Goal: Check status: Check status

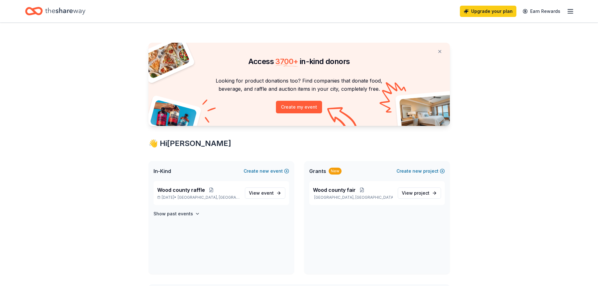
click at [572, 8] on icon "button" at bounding box center [571, 12] width 8 height 8
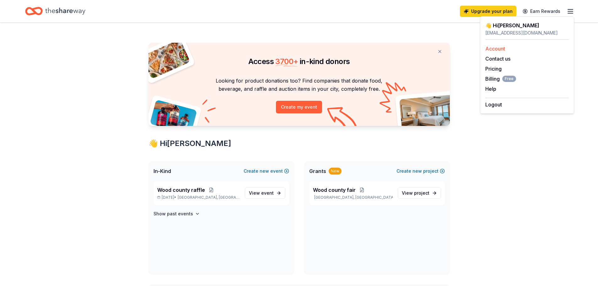
click at [501, 48] on link "Account" at bounding box center [496, 49] width 20 height 6
click at [503, 50] on link "Account" at bounding box center [496, 49] width 20 height 6
click at [492, 77] on span "Billing Free" at bounding box center [501, 79] width 31 height 8
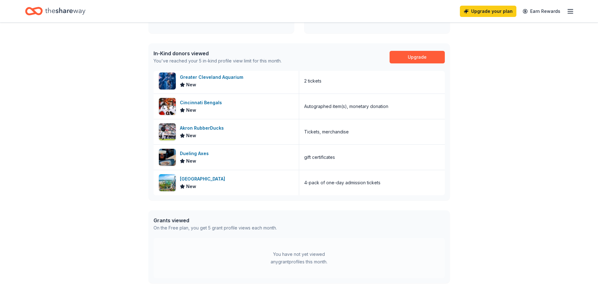
scroll to position [251, 0]
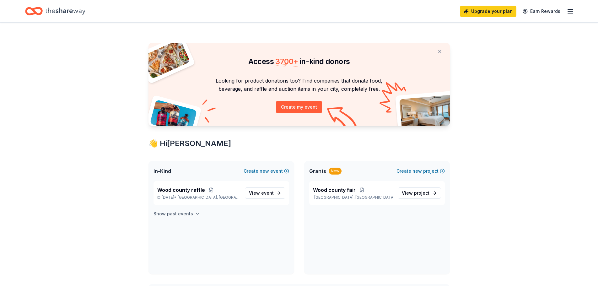
click at [175, 211] on h4 "Show past events" at bounding box center [174, 214] width 40 height 8
click at [73, 12] on icon "Home" at bounding box center [65, 11] width 40 height 13
click at [439, 52] on button at bounding box center [440, 51] width 15 height 13
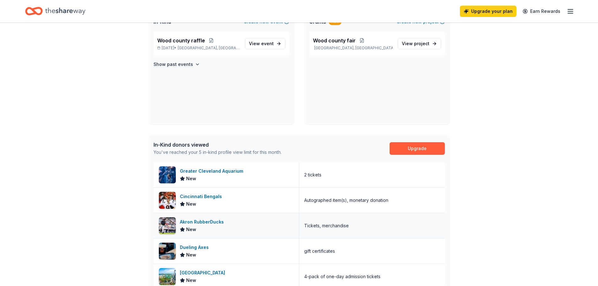
scroll to position [126, 0]
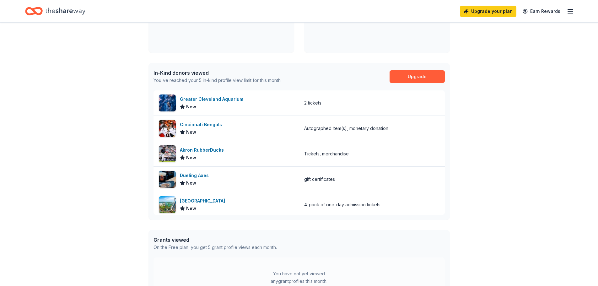
click at [248, 80] on div "You've reached your 5 in-kind profile view limit for this month." at bounding box center [218, 81] width 128 height 8
click at [48, 12] on icon "Home" at bounding box center [65, 11] width 40 height 13
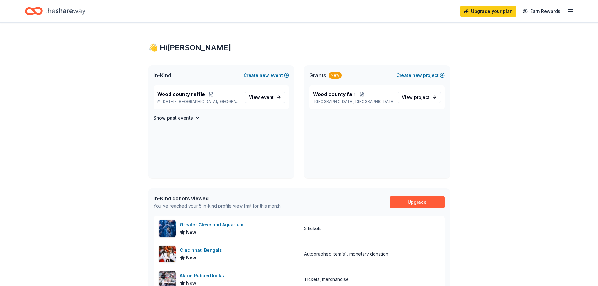
click at [573, 11] on line "button" at bounding box center [570, 11] width 5 height 0
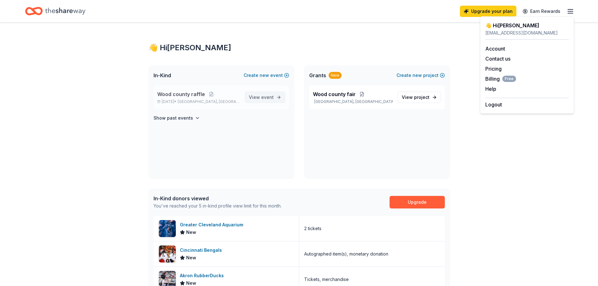
click at [265, 102] on link "View event" at bounding box center [265, 97] width 41 height 11
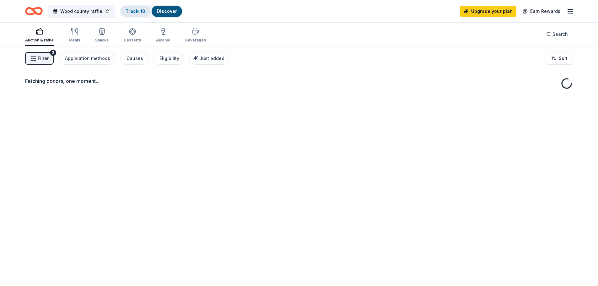
click at [144, 12] on link "Track · 10" at bounding box center [136, 10] width 20 height 5
click at [135, 10] on link "Track · 10" at bounding box center [136, 10] width 20 height 5
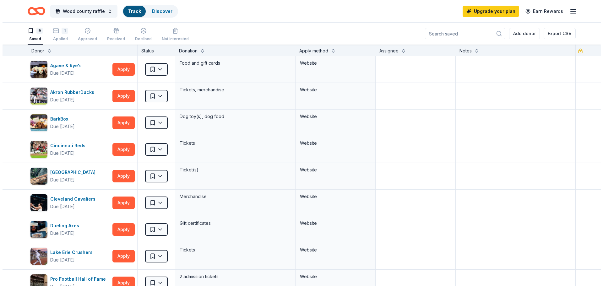
scroll to position [0, 0]
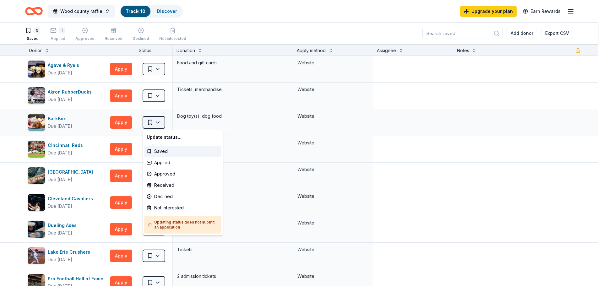
click at [159, 123] on html "Wood county raffle Track · 10 Discover Upgrade your plan Earn Rewards 9 Saved 1…" at bounding box center [301, 143] width 603 height 286
click at [163, 197] on div "Declined" at bounding box center [182, 196] width 77 height 11
click at [166, 196] on div "Declined" at bounding box center [182, 196] width 77 height 11
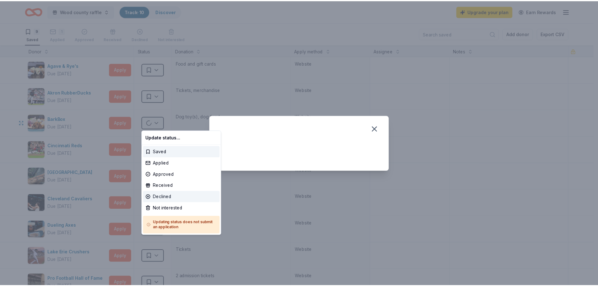
scroll to position [0, 0]
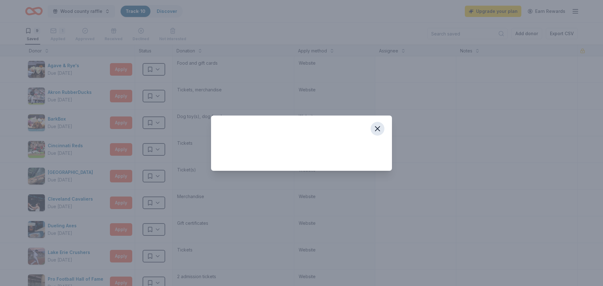
click at [378, 129] on icon "button" at bounding box center [377, 129] width 4 height 4
